Goal: Submit feedback/report problem

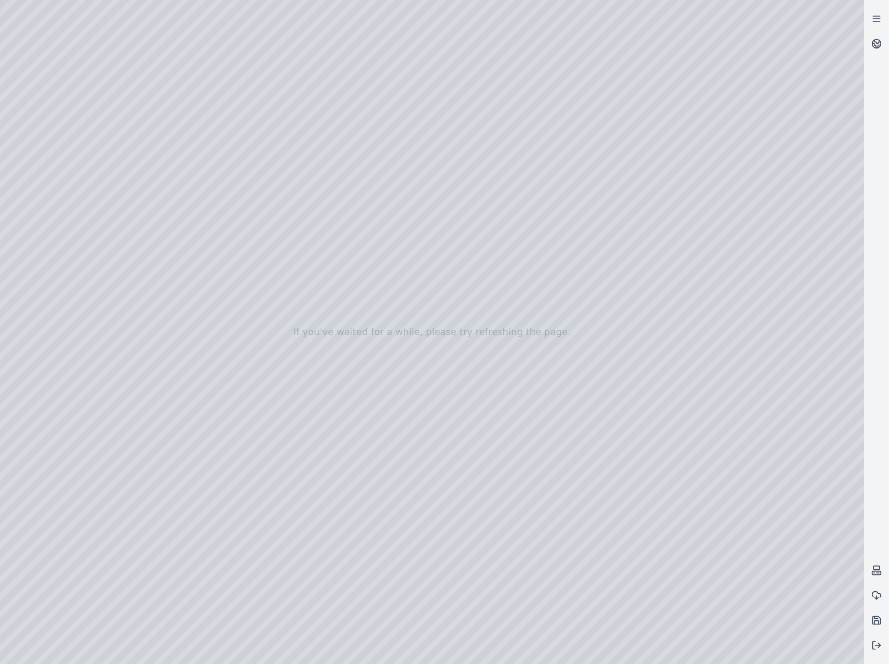
drag, startPoint x: 719, startPoint y: 420, endPoint x: 597, endPoint y: 438, distance: 124.2
drag, startPoint x: 641, startPoint y: 484, endPoint x: 326, endPoint y: 341, distance: 346.6
drag, startPoint x: 642, startPoint y: 522, endPoint x: 608, endPoint y: 516, distance: 34.9
drag, startPoint x: 643, startPoint y: 521, endPoint x: 391, endPoint y: 381, distance: 288.4
drag, startPoint x: 677, startPoint y: 521, endPoint x: 644, endPoint y: 522, distance: 32.8
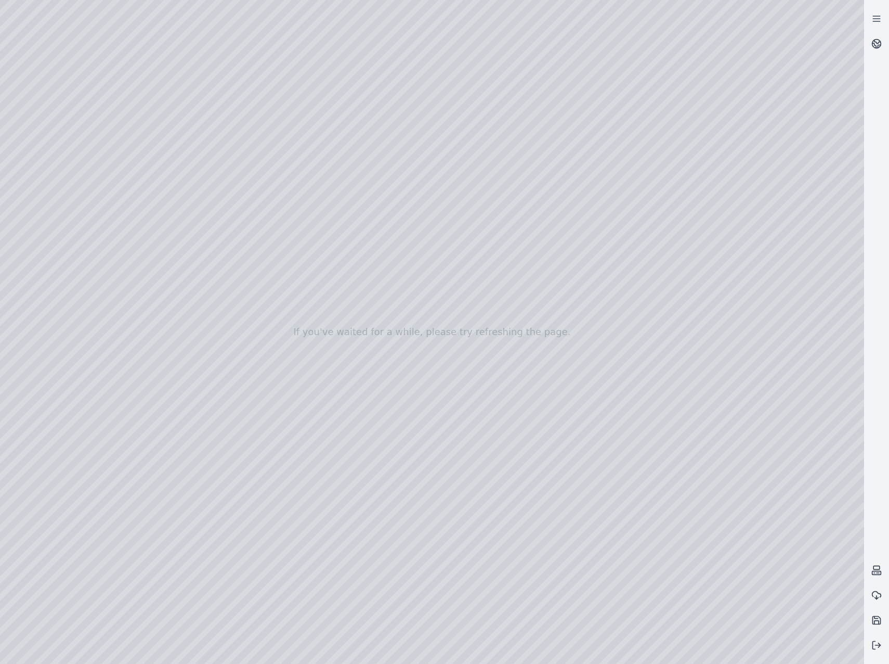
drag, startPoint x: 645, startPoint y: 563, endPoint x: 623, endPoint y: 540, distance: 32.0
drag, startPoint x: 632, startPoint y: 543, endPoint x: 498, endPoint y: 345, distance: 239.7
drag, startPoint x: 699, startPoint y: 527, endPoint x: 727, endPoint y: 555, distance: 39.3
drag, startPoint x: 547, startPoint y: 303, endPoint x: 748, endPoint y: 531, distance: 304.0
drag, startPoint x: 645, startPoint y: 448, endPoint x: 473, endPoint y: 367, distance: 190.3
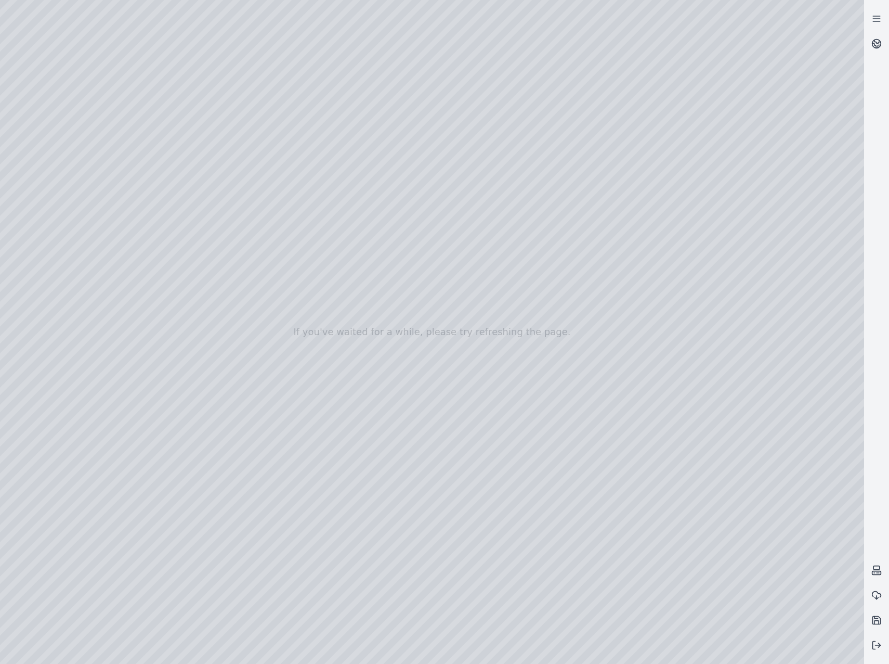
drag, startPoint x: 644, startPoint y: 400, endPoint x: 715, endPoint y: 483, distance: 109.2
drag, startPoint x: 725, startPoint y: 475, endPoint x: 670, endPoint y: 476, distance: 54.6
drag, startPoint x: 714, startPoint y: 483, endPoint x: 412, endPoint y: 384, distance: 317.4
drag, startPoint x: 587, startPoint y: 457, endPoint x: 513, endPoint y: 339, distance: 139.5
drag, startPoint x: 602, startPoint y: 433, endPoint x: 586, endPoint y: 427, distance: 17.6
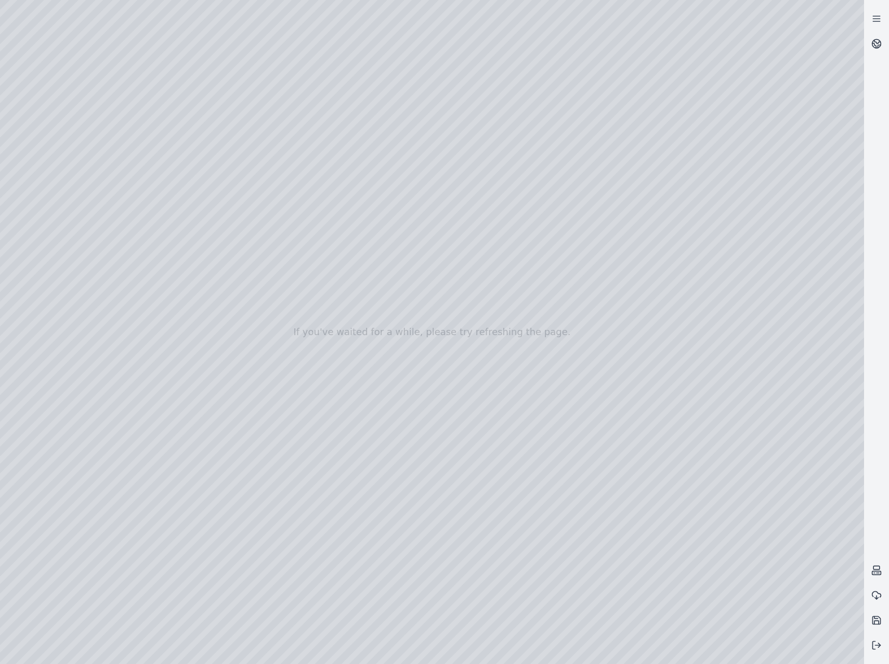
drag, startPoint x: 664, startPoint y: 481, endPoint x: 527, endPoint y: 458, distance: 139.2
drag, startPoint x: 516, startPoint y: 453, endPoint x: 516, endPoint y: 427, distance: 26.5
drag, startPoint x: 417, startPoint y: 379, endPoint x: 595, endPoint y: 517, distance: 225.4
drag, startPoint x: 478, startPoint y: 451, endPoint x: 744, endPoint y: 473, distance: 266.6
drag, startPoint x: 668, startPoint y: 484, endPoint x: 495, endPoint y: 390, distance: 196.9
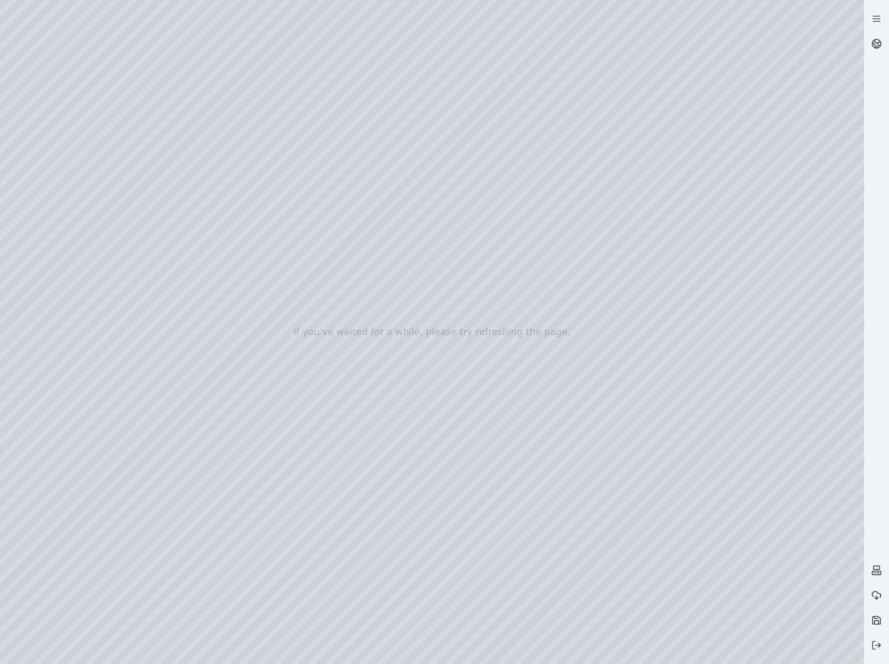
drag, startPoint x: 695, startPoint y: 440, endPoint x: 636, endPoint y: 438, distance: 59.3
drag, startPoint x: 696, startPoint y: 474, endPoint x: 436, endPoint y: 392, distance: 272.5
drag, startPoint x: 748, startPoint y: 514, endPoint x: 731, endPoint y: 514, distance: 16.6
drag, startPoint x: 741, startPoint y: 506, endPoint x: 426, endPoint y: 379, distance: 339.3
drag, startPoint x: 681, startPoint y: 483, endPoint x: 417, endPoint y: 431, distance: 269.8
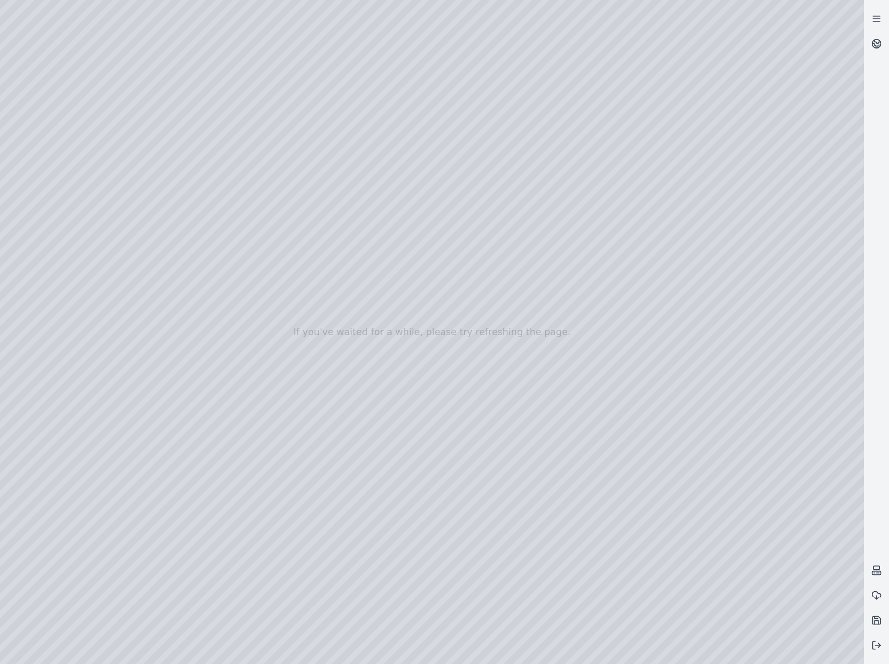
drag, startPoint x: 595, startPoint y: 539, endPoint x: 573, endPoint y: 534, distance: 23.5
drag, startPoint x: 680, startPoint y: 564, endPoint x: 670, endPoint y: 558, distance: 11.7
